Goal: Task Accomplishment & Management: Complete application form

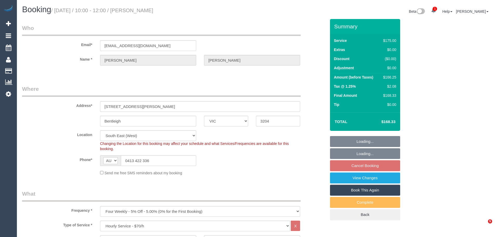
select select "VIC"
select select "150"
select select "string:stripe-pm_1RZ3lW2GScqysDRVNaAORKBj"
select select "number:28"
select select "number:14"
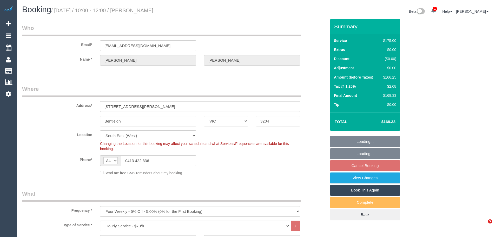
select select "number:19"
select select "number:36"
select select "number:34"
select select "number:12"
select select "spot3"
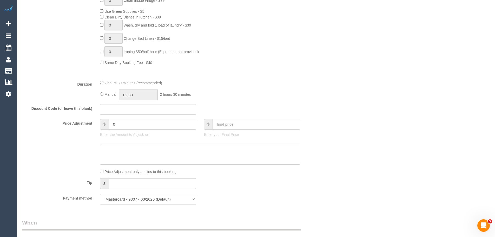
scroll to position [493, 0]
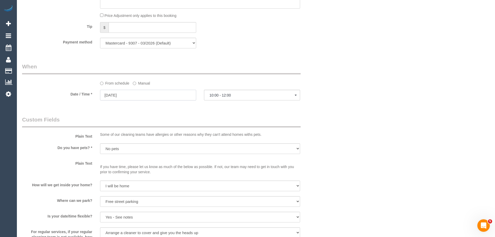
click at [137, 91] on input "13/10/2025" at bounding box center [148, 95] width 96 height 11
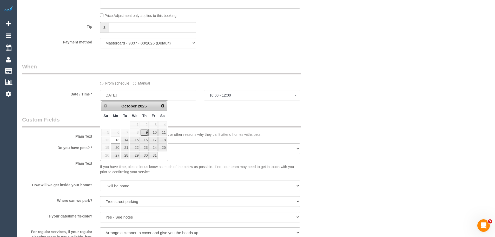
click at [145, 132] on link "9" at bounding box center [144, 132] width 9 height 7
type input "09/10/2025"
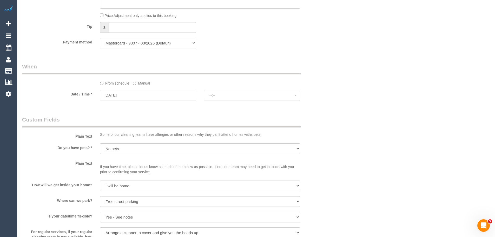
select select "spot26"
click at [225, 93] on span "--:--" at bounding box center [251, 95] width 85 height 4
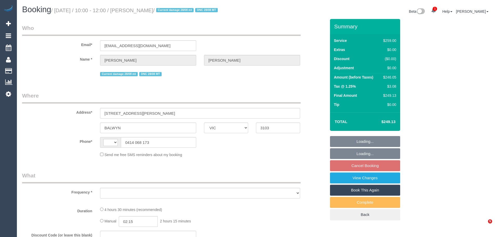
select select "VIC"
select select "object:318"
select select "string:stripe-pm_1RIO802GScqysDRVtVtZynzm"
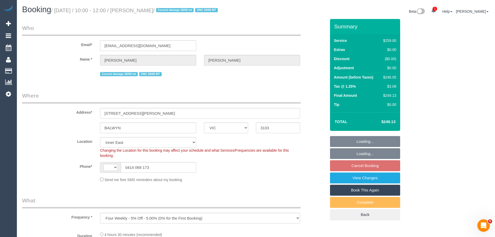
select select "object:325"
select select "string:AU"
select select "number:28"
select select "number:14"
select select "number:19"
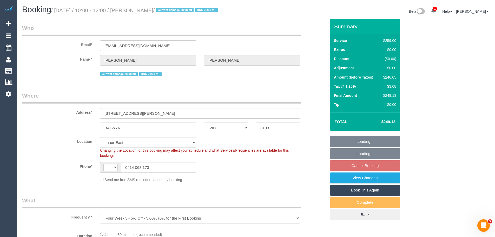
select select "number:22"
select select "number:34"
select select "number:12"
select select "spot3"
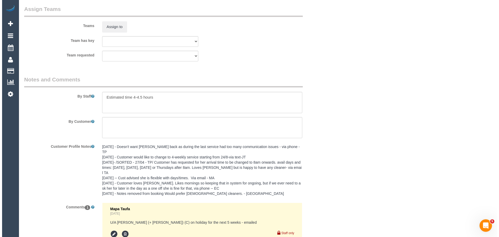
scroll to position [699, 0]
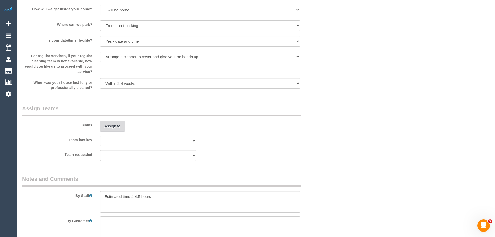
click at [116, 125] on button "Assign to" at bounding box center [112, 125] width 25 height 11
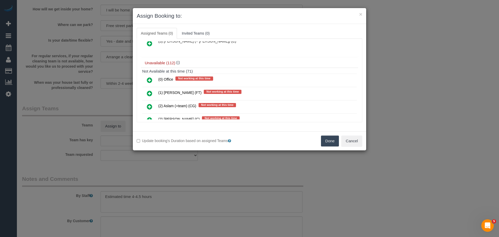
scroll to position [208, 0]
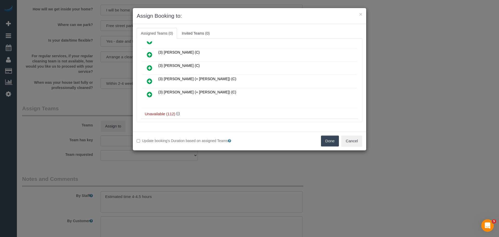
click at [151, 78] on icon at bounding box center [149, 81] width 5 height 6
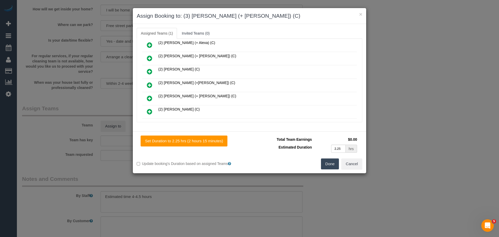
scroll to position [0, 0]
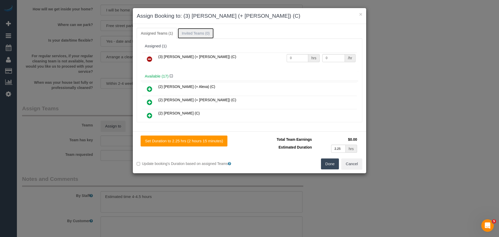
click at [200, 32] on link "Invited Teams (0)" at bounding box center [195, 33] width 36 height 11
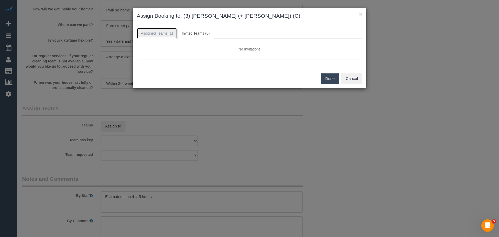
click at [165, 31] on link "Assigned Teams (1)" at bounding box center [157, 33] width 40 height 11
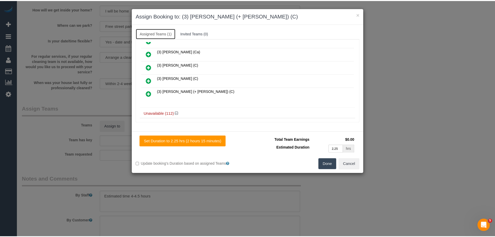
scroll to position [182, 0]
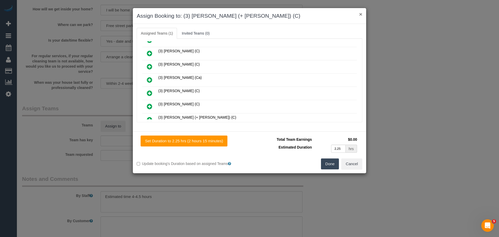
click at [361, 14] on button "×" at bounding box center [360, 13] width 3 height 5
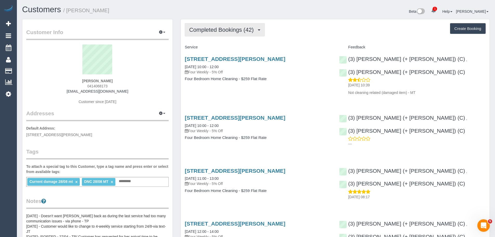
click at [237, 31] on span "Completed Bookings (42)" at bounding box center [222, 29] width 67 height 6
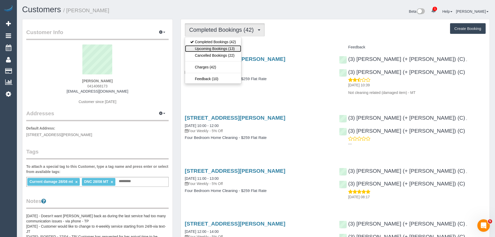
click at [232, 47] on link "Upcoming Bookings (13)" at bounding box center [213, 48] width 56 height 7
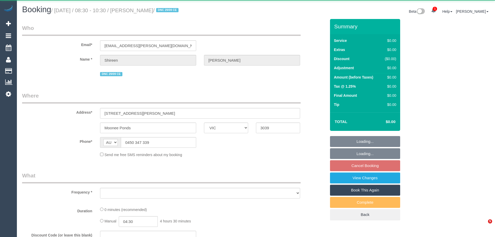
select select "VIC"
select select "object:561"
select select "string:stripe-pm_1S7UZm2GScqysDRVXrxO2n2B"
select select "number:27"
select select "number:14"
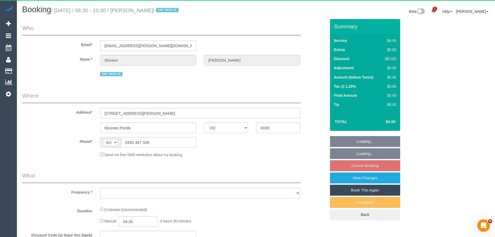
select select "number:18"
select select "number:25"
select select "number:26"
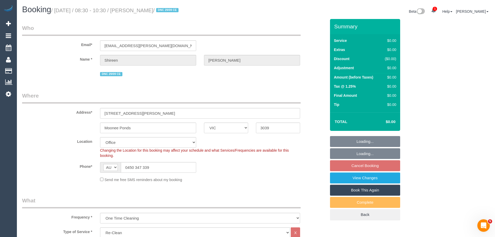
select select "object:771"
click at [41, 167] on div "Phone* AF AL DZ AD AO AI AQ AG AR AM AW AU AT AZ BS BH BD BB BY BE BZ BJ BM BT …" at bounding box center [174, 167] width 312 height 11
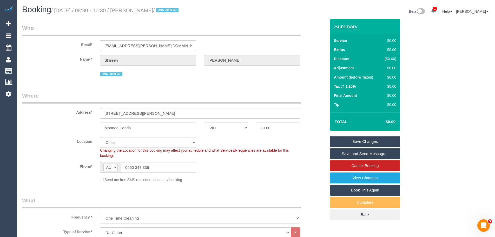
click at [156, 158] on div "Changing the Location for this booking may affect your schedule and what Servic…" at bounding box center [200, 152] width 208 height 10
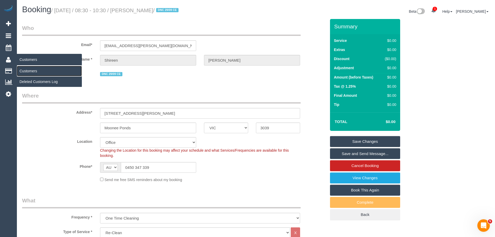
drag, startPoint x: 35, startPoint y: 70, endPoint x: 42, endPoint y: 65, distance: 8.0
click at [35, 70] on link "Customers" at bounding box center [49, 71] width 65 height 10
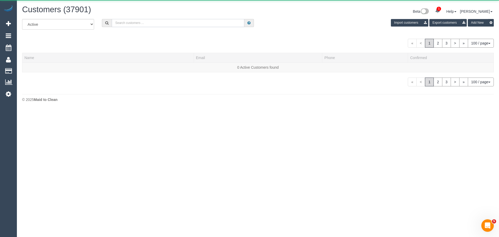
click at [178, 22] on input "text" at bounding box center [178, 23] width 132 height 8
paste input "61432150380"
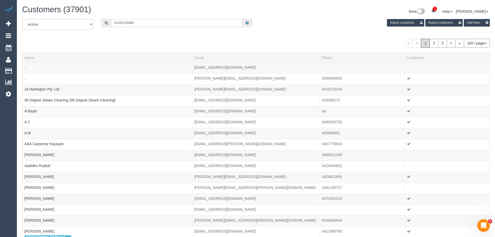
drag, startPoint x: 117, startPoint y: 23, endPoint x: 109, endPoint y: 23, distance: 8.3
click at [109, 23] on div "61432150380" at bounding box center [176, 23] width 151 height 8
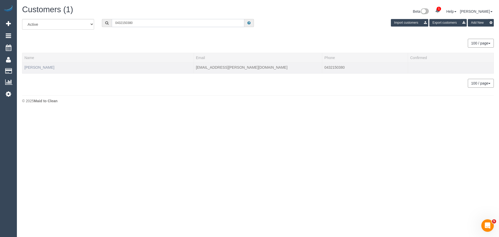
type input "0432150380"
click at [47, 68] on link "[PERSON_NAME]" at bounding box center [39, 67] width 30 height 4
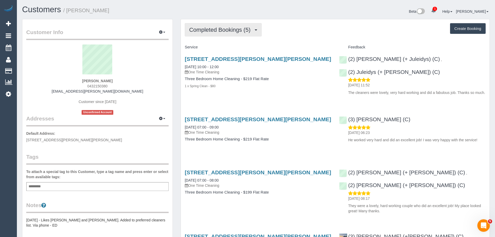
click at [235, 30] on span "Completed Bookings (5)" at bounding box center [221, 29] width 64 height 6
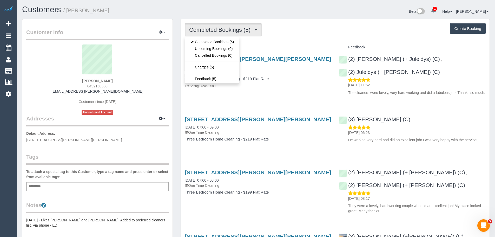
drag, startPoint x: 297, startPoint y: 31, endPoint x: 384, endPoint y: 24, distance: 87.0
click at [301, 32] on div "Completed Bookings (5) Completed Bookings (5) Upcoming Bookings (0) Cancelled B…" at bounding box center [335, 29] width 301 height 13
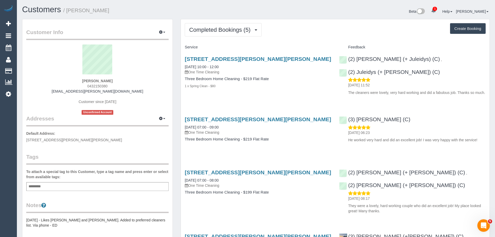
click at [462, 25] on button "Create Booking" at bounding box center [468, 28] width 36 height 11
select select "VIC"
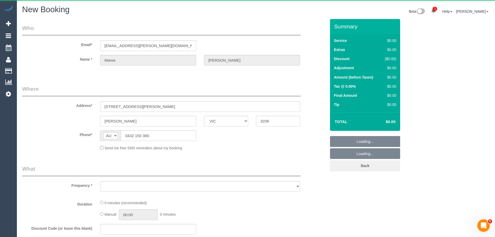
select select "object:4800"
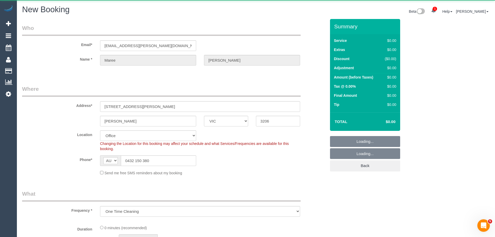
select select "string:stripe-pm_1RbBnS2GScqysDRVyrPnJDxI"
select select "object:4969"
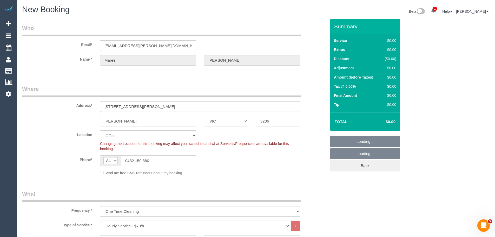
select select "55"
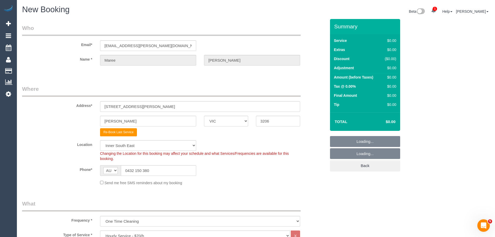
select select "object:6330"
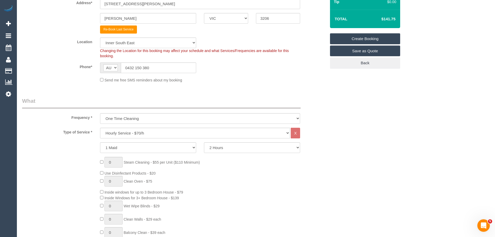
scroll to position [130, 0]
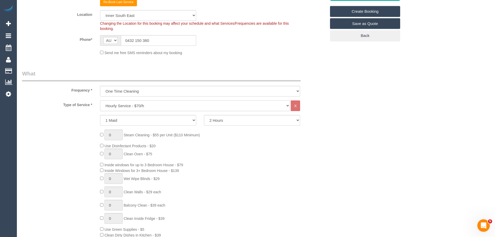
click at [127, 108] on select "Hourly Service - $70/h Hourly Service - $65/h Hourly Service - $60/h Hourly Ser…" at bounding box center [195, 105] width 190 height 11
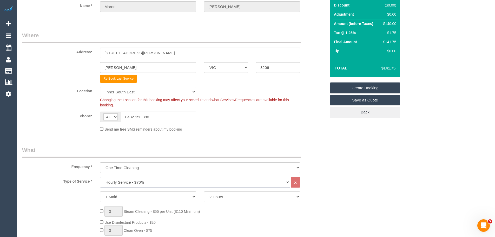
scroll to position [0, 0]
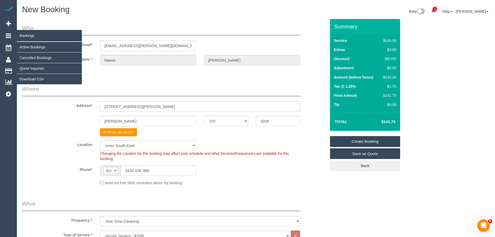
drag, startPoint x: 175, startPoint y: 44, endPoint x: 3, endPoint y: 36, distance: 172.3
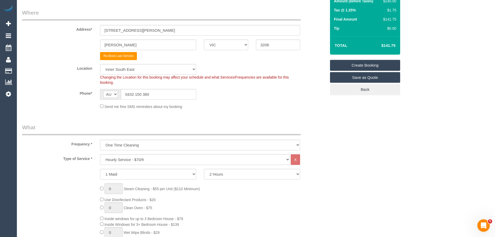
scroll to position [104, 0]
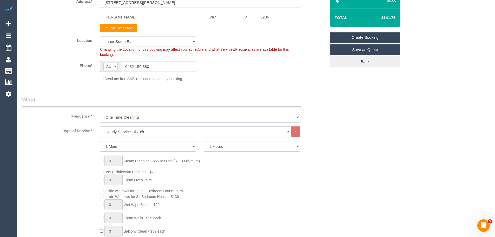
click at [149, 132] on select "Hourly Service - $70/h Hourly Service - $65/h Hourly Service - $60/h Hourly Ser…" at bounding box center [195, 131] width 190 height 11
click at [100, 126] on select "Hourly Service - $70/h Hourly Service - $65/h Hourly Service - $60/h Hourly Ser…" at bounding box center [195, 131] width 190 height 11
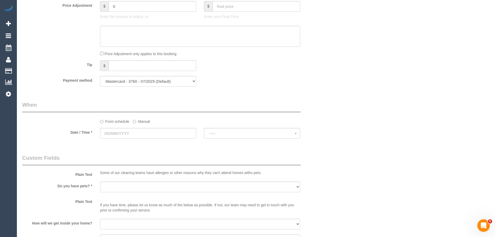
scroll to position [493, 0]
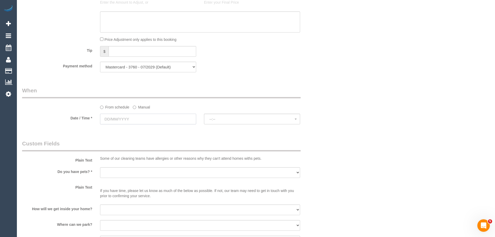
click at [117, 120] on input "text" at bounding box center [148, 118] width 96 height 11
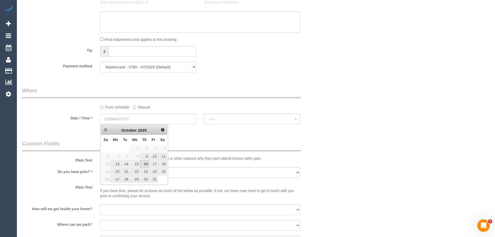
drag, startPoint x: 138, startPoint y: 158, endPoint x: 144, endPoint y: 164, distance: 8.8
drag, startPoint x: 144, startPoint y: 164, endPoint x: 221, endPoint y: 147, distance: 78.0
click at [221, 147] on legend "Custom Fields" at bounding box center [161, 145] width 278 height 12
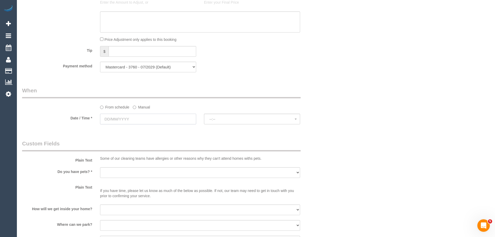
click at [122, 116] on input "text" at bounding box center [148, 118] width 96 height 11
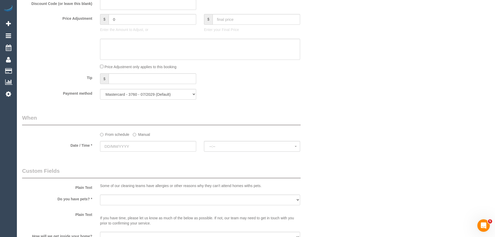
scroll to position [519, 0]
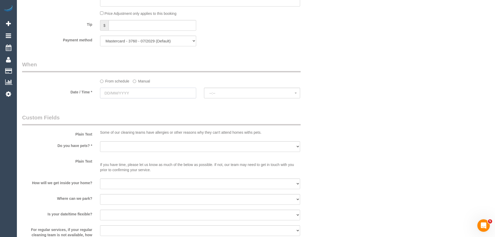
click at [124, 95] on input "text" at bounding box center [148, 93] width 96 height 11
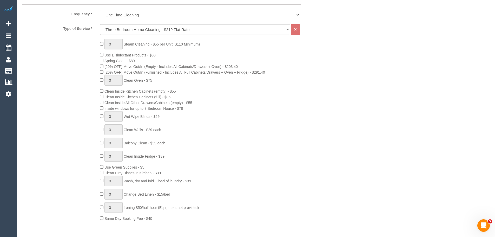
scroll to position [52, 0]
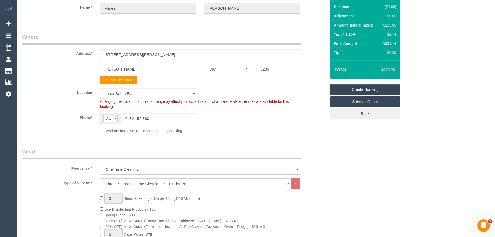
click at [132, 183] on select "Hourly Service - $70/h Hourly Service - $65/h Hourly Service - $60/h Hourly Ser…" at bounding box center [195, 183] width 190 height 11
select select "209"
click at [100, 178] on select "Hourly Service - $70/h Hourly Service - $65/h Hourly Service - $60/h Hourly Ser…" at bounding box center [195, 183] width 190 height 11
select select "1"
select select "120"
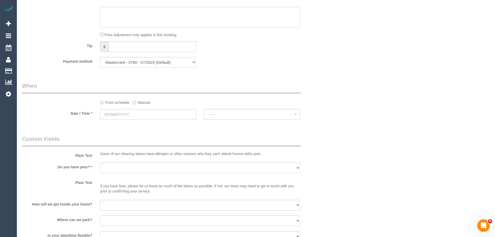
scroll to position [493, 0]
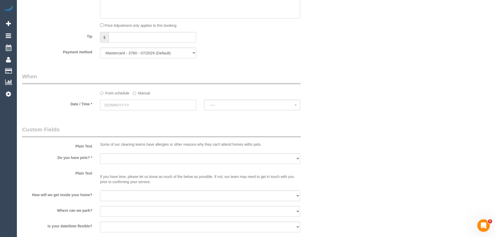
click at [118, 106] on input "text" at bounding box center [148, 104] width 96 height 11
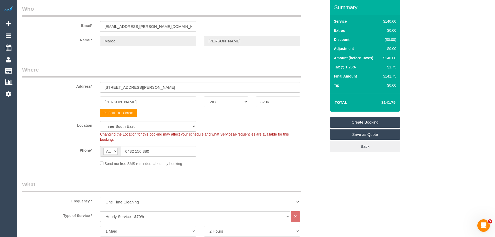
scroll to position [0, 0]
